Goal: Information Seeking & Learning: Learn about a topic

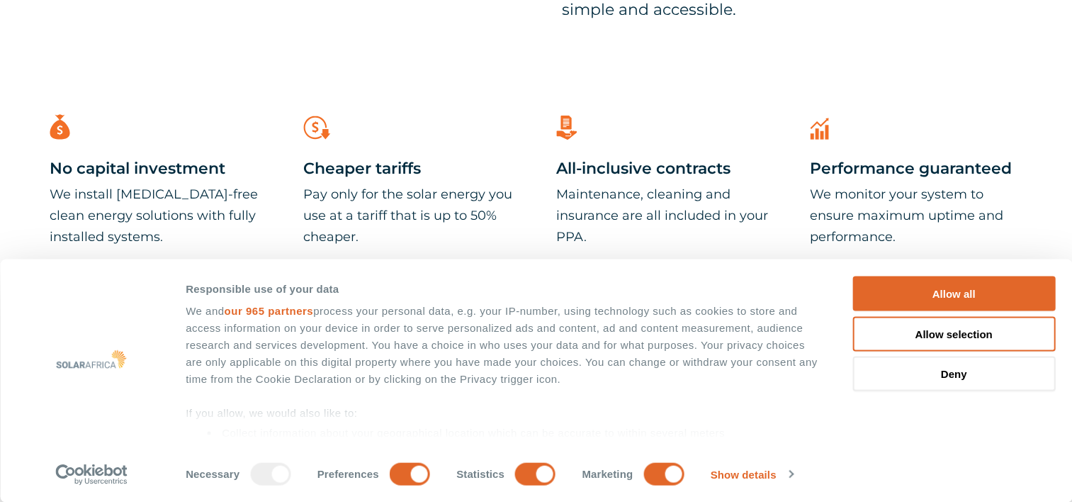
scroll to position [827, 0]
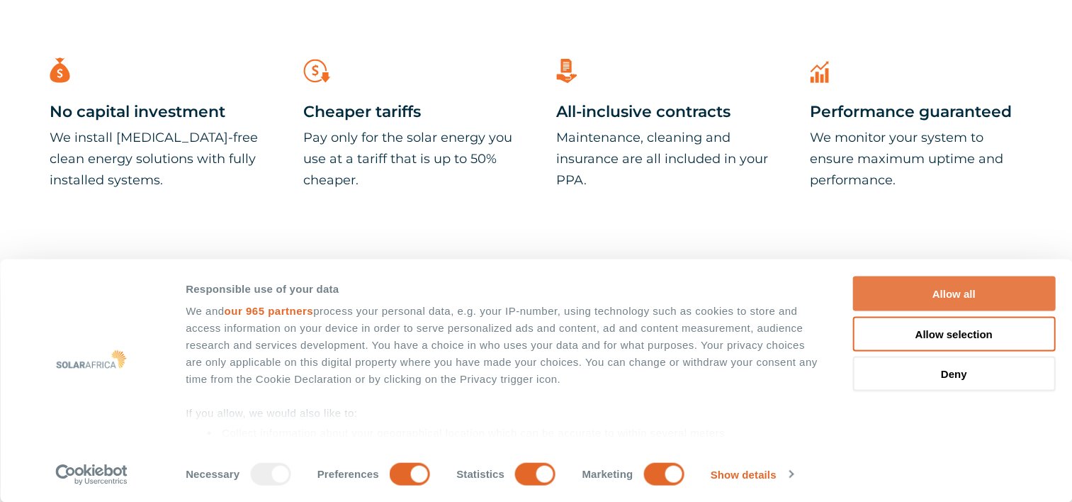
click at [966, 293] on button "Allow all" at bounding box center [953, 293] width 203 height 35
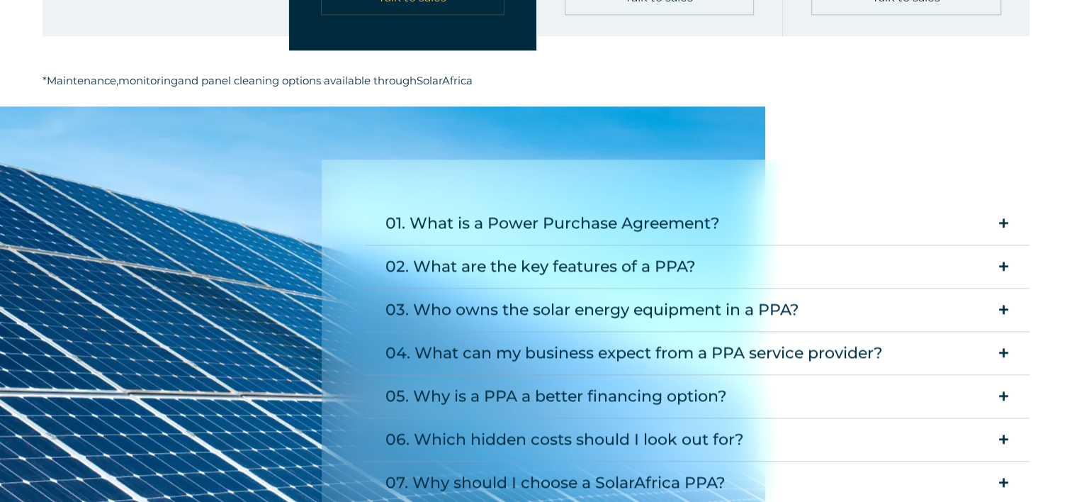
scroll to position [1771, 0]
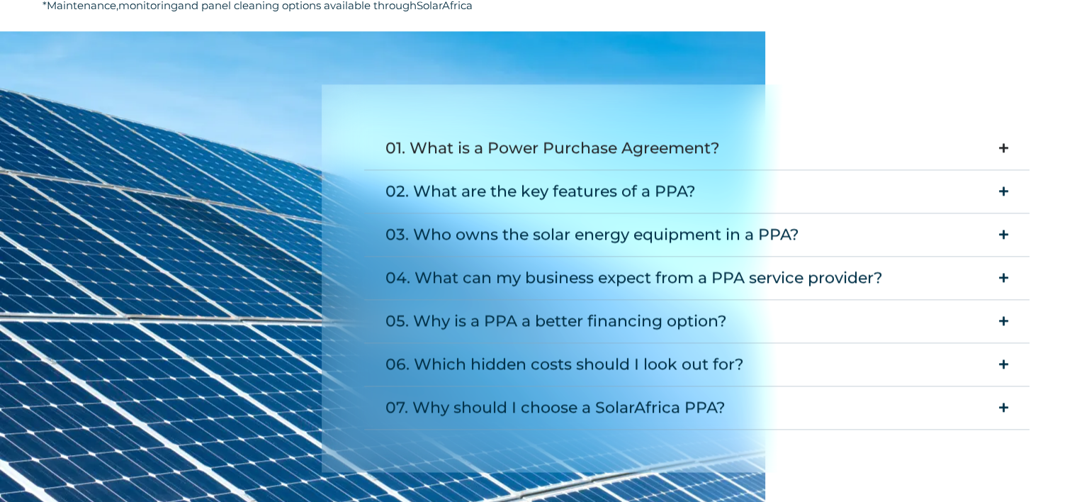
click at [1004, 142] on icon "Accordion. Open links with Enter or Space, close with Escape, and navigate with…" at bounding box center [1003, 147] width 9 height 11
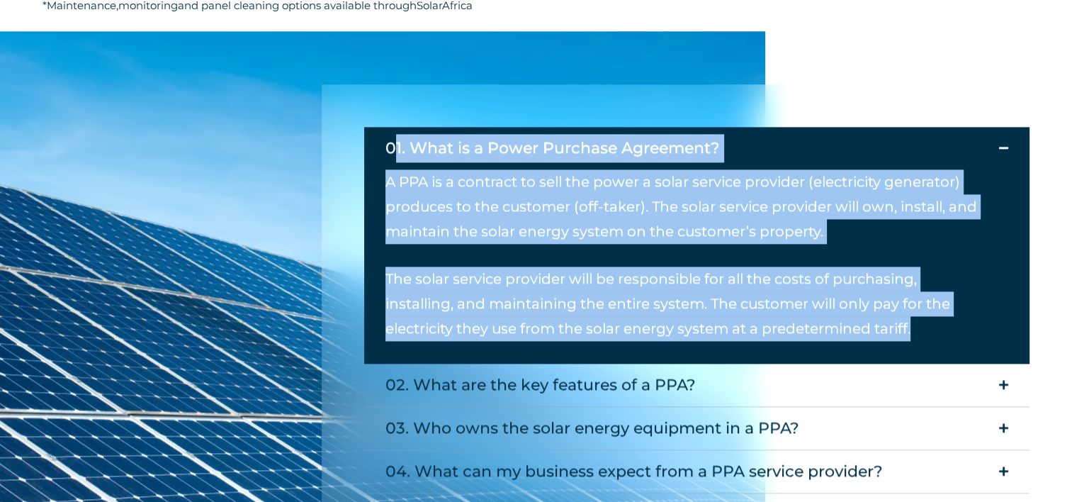
drag, startPoint x: 385, startPoint y: 144, endPoint x: 834, endPoint y: 342, distance: 490.2
click at [834, 342] on details "01. What is a Power Purchase Agreement? A PPA is a contract to sell the power a…" at bounding box center [696, 245] width 665 height 237
copy details "01. What is a Power Purchase Agreement? A PPA is a contract to sell the power a…"
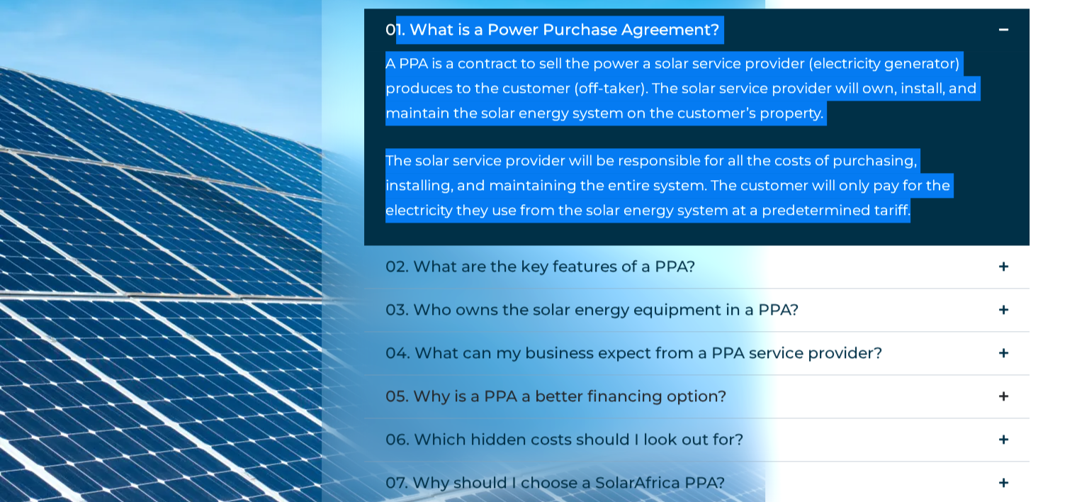
scroll to position [2008, 0]
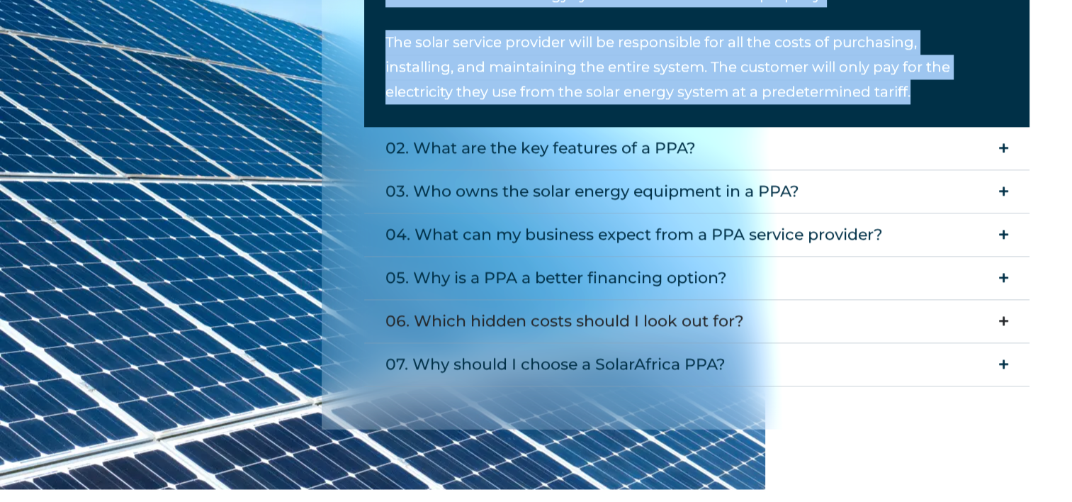
click at [1008, 317] on summary "06. Which hidden costs should I look out for?" at bounding box center [696, 321] width 665 height 43
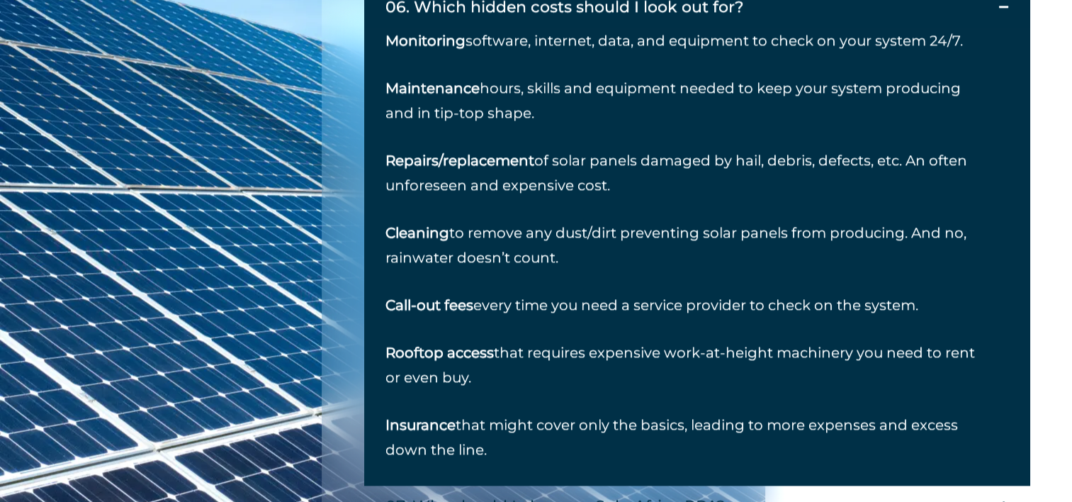
scroll to position [2244, 0]
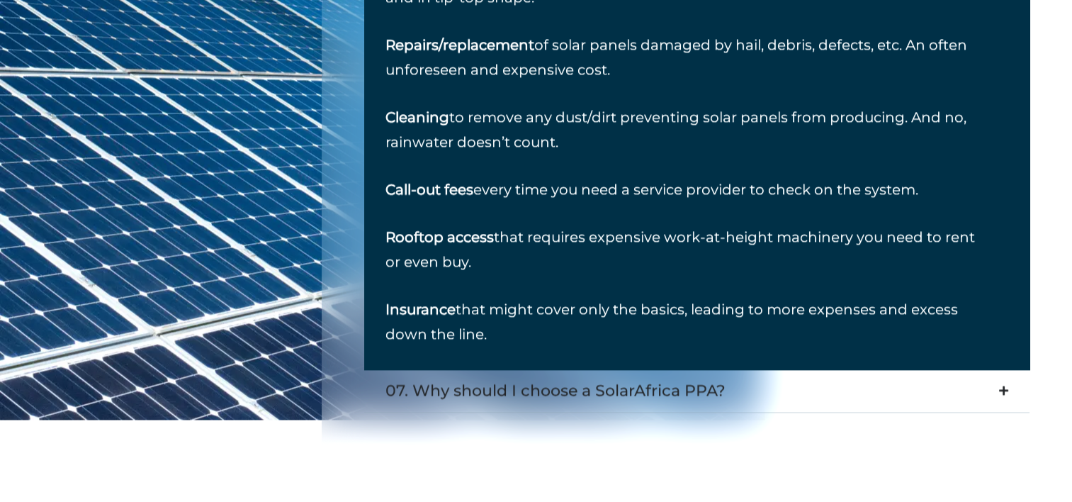
click at [1002, 387] on icon "Accordion. Open links with Enter or Space, close with Escape, and navigate with…" at bounding box center [1003, 390] width 9 height 11
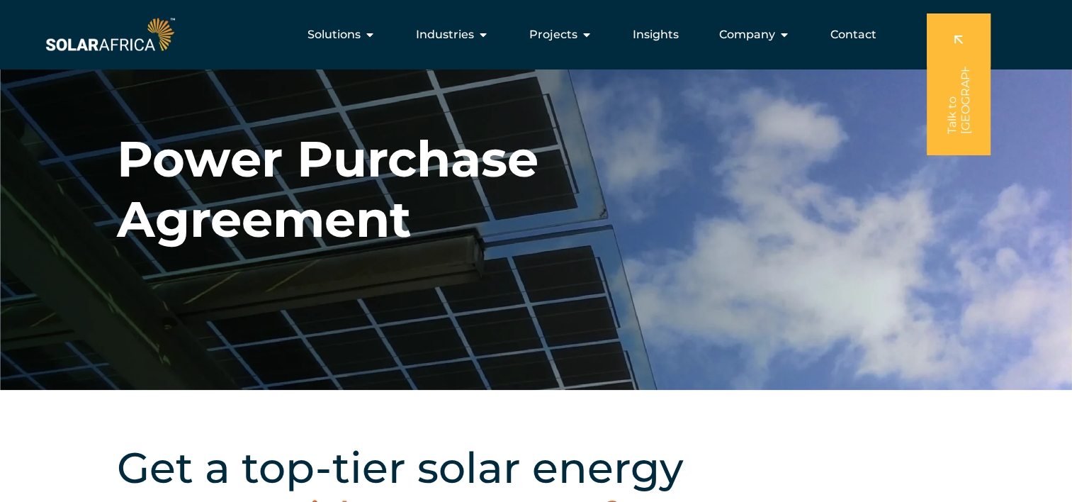
scroll to position [0, 0]
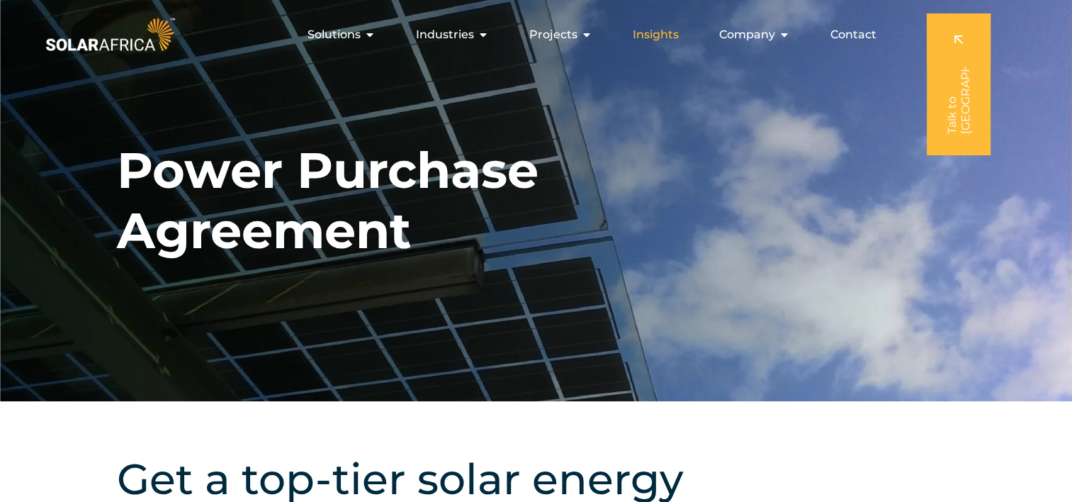
click at [665, 37] on span "Insights" at bounding box center [656, 34] width 46 height 17
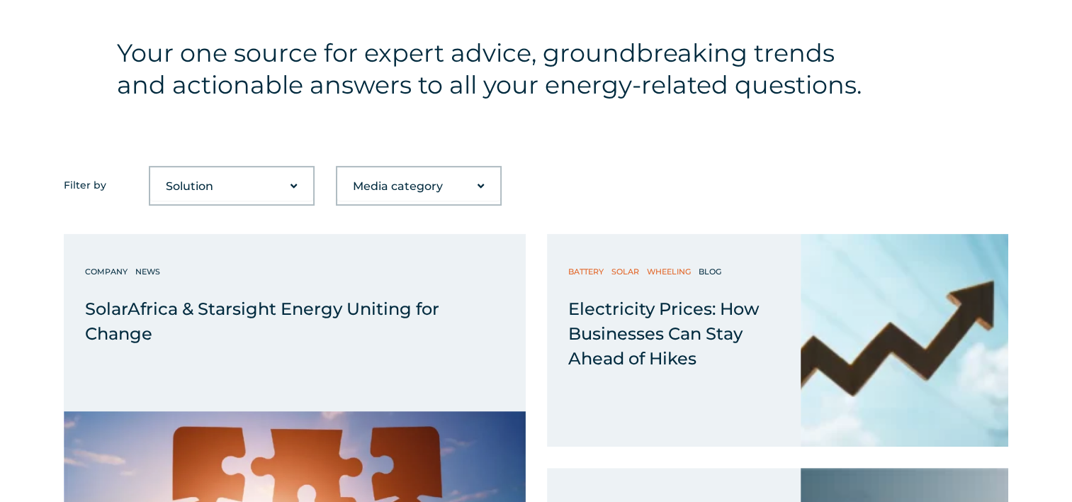
scroll to position [472, 0]
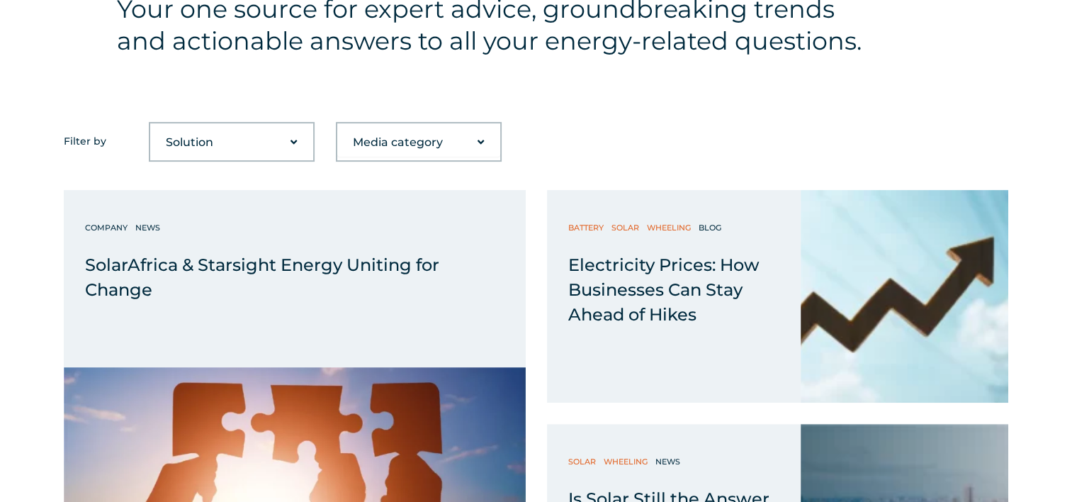
click at [293, 140] on select "Solution Battery Biogas Gas-to-power RECs Solar Trading Wheeling" at bounding box center [231, 142] width 163 height 28
select select "50"
click at [150, 128] on select "Solution Battery Biogas Gas-to-power RECs Solar Trading Wheeling" at bounding box center [231, 142] width 163 height 28
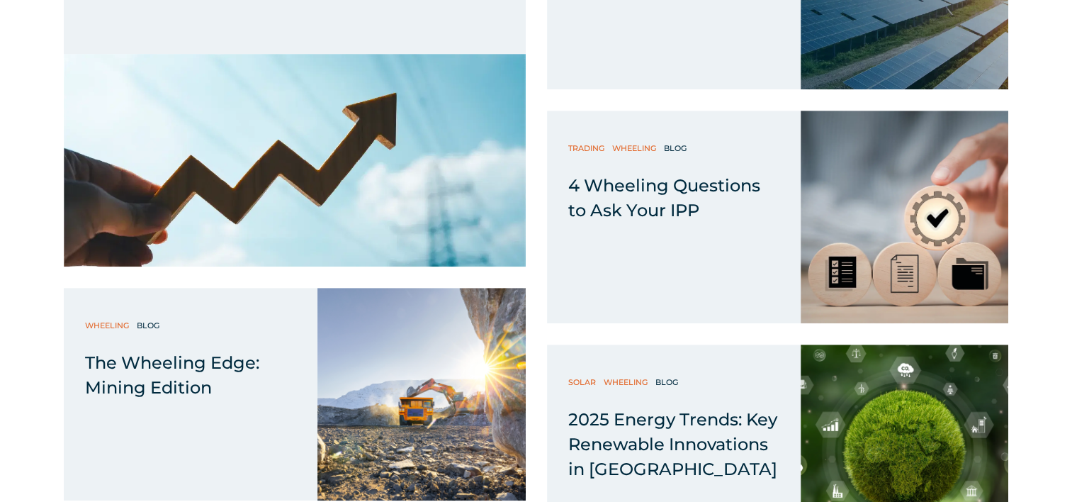
scroll to position [826, 0]
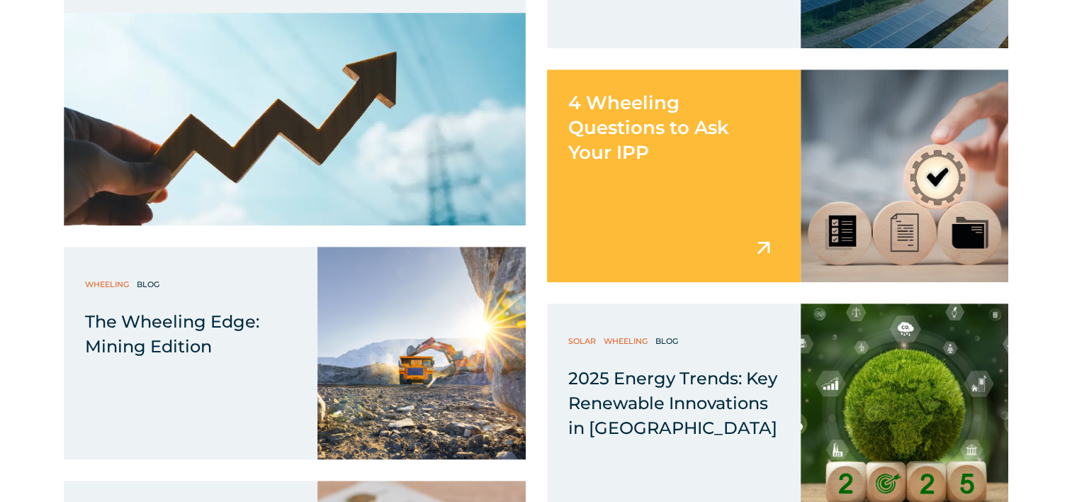
click at [667, 152] on div "4 Wheeling Questions to Ask Your IPP" at bounding box center [674, 117] width 254 height 96
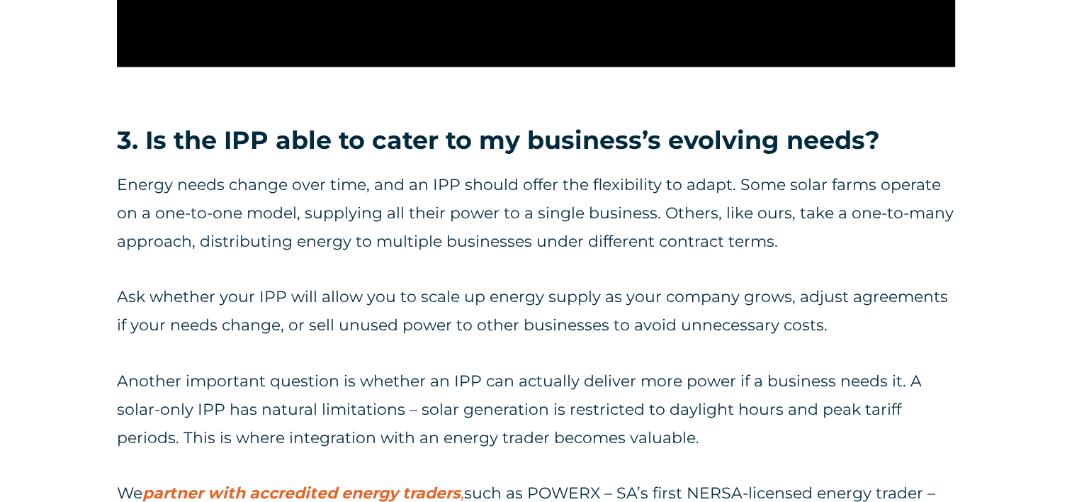
scroll to position [2953, 0]
